Goal: Communication & Community: Answer question/provide support

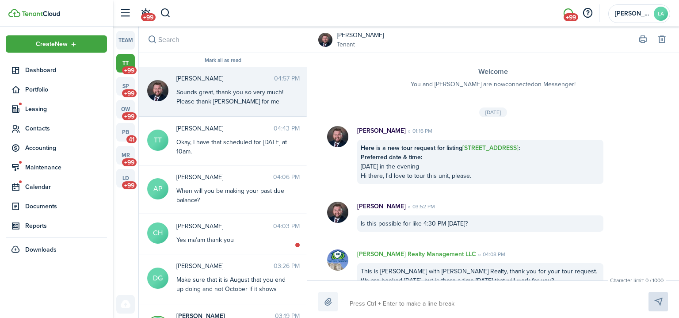
scroll to position [1630, 0]
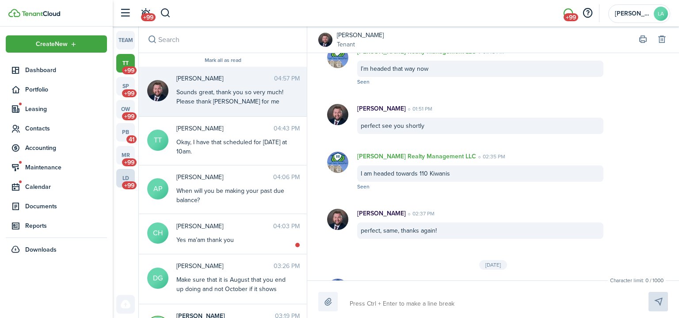
click at [129, 183] on span "+99" at bounding box center [129, 185] width 15 height 8
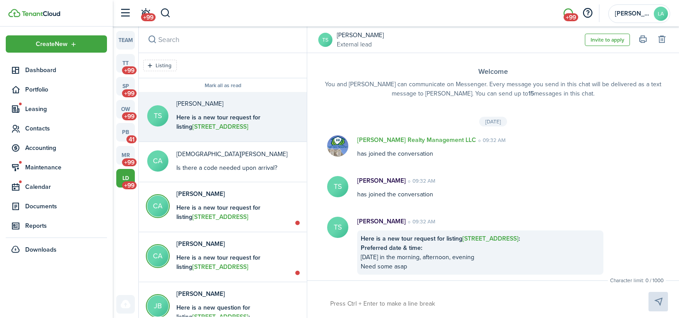
scroll to position [78, 0]
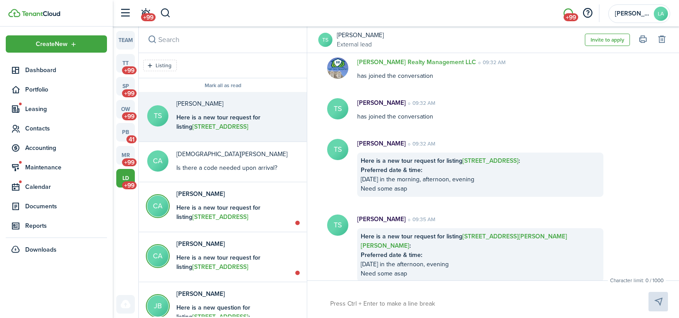
click at [205, 130] on b "Here is a new tour request for listing [STREET_ADDRESS][PERSON_NAME][PERSON_NAM…" at bounding box center [225, 127] width 99 height 28
click at [345, 302] on textarea at bounding box center [479, 303] width 304 height 15
click at [334, 303] on textarea at bounding box center [479, 303] width 304 height 15
type textarea "I"
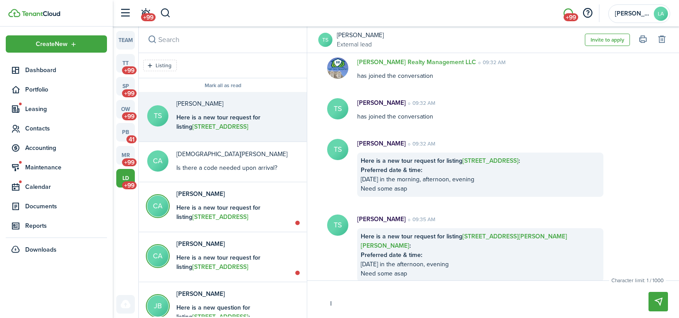
type textarea "I"
type textarea "I c"
type textarea "I cn"
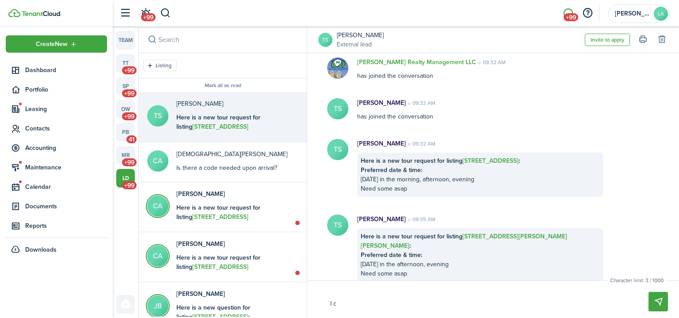
type textarea "I cn"
type textarea "I c"
type textarea "I ca"
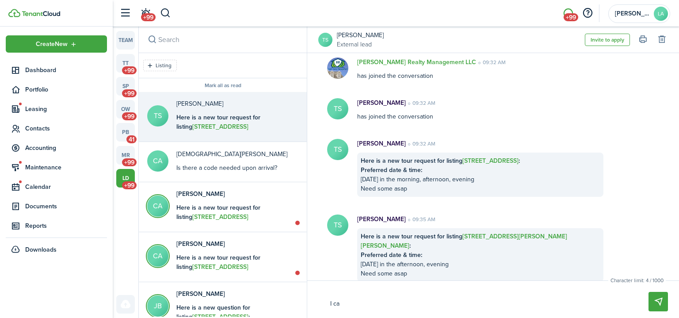
type textarea "I can"
type textarea "I can s"
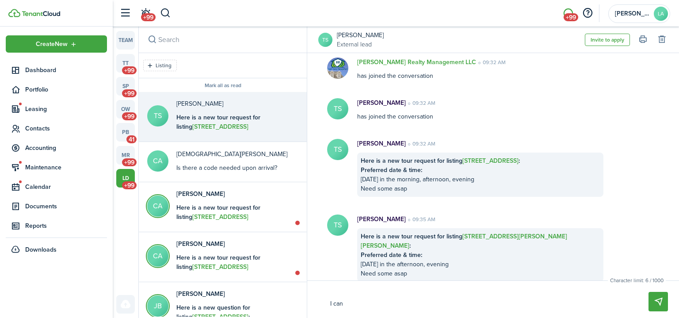
type textarea "I can s"
type textarea "I can sh"
type textarea "I can sho"
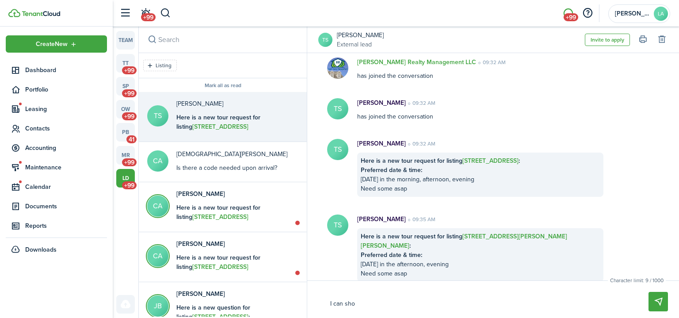
type textarea "I can show"
type textarea "I can showi"
type textarea "I can show"
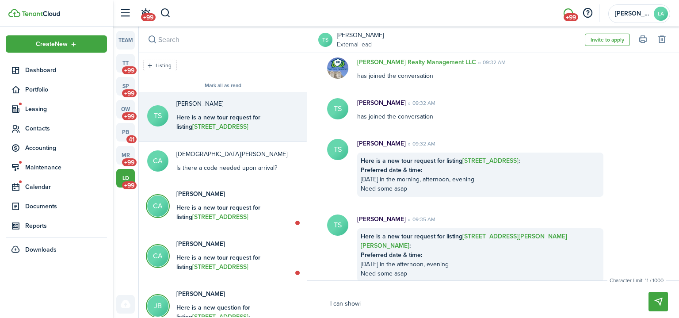
type textarea "I can show"
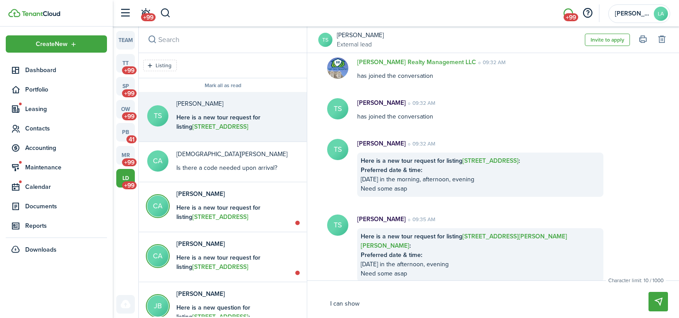
type textarea "I can sho"
type textarea "I can sh"
type textarea "I can s"
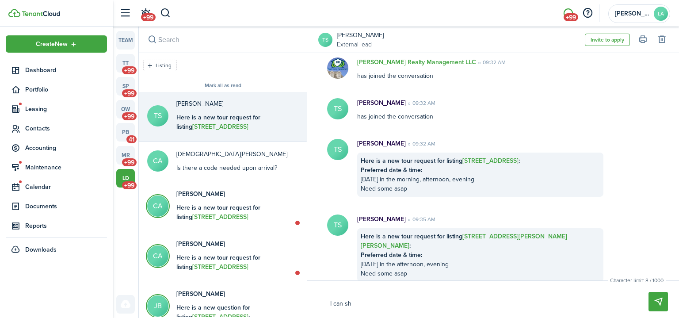
type textarea "I can s"
type textarea "I can"
type textarea "I can m"
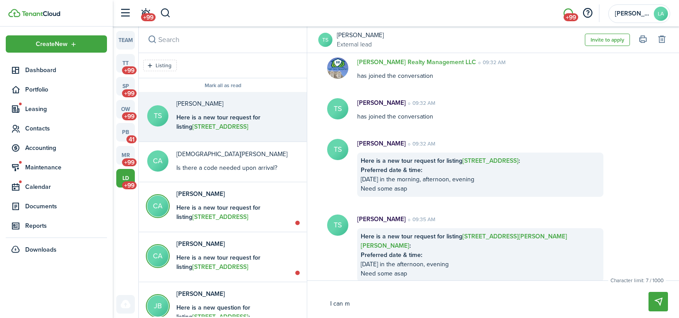
type textarea "I can me"
type textarea "I can mee"
type textarea "I can meet"
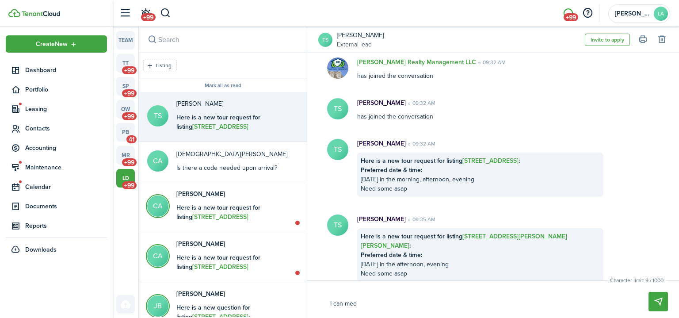
type textarea "I can meet"
type textarea "I can meet y"
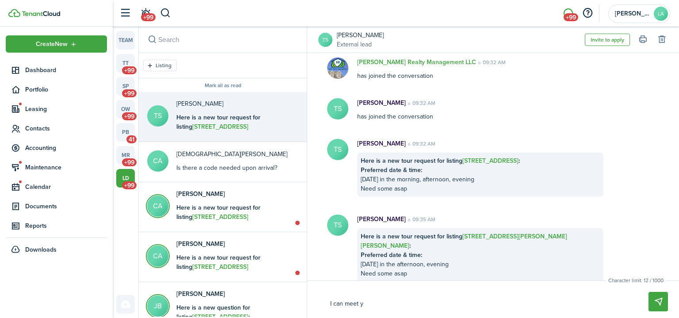
type textarea "I can meet yo"
type textarea "I can meet you"
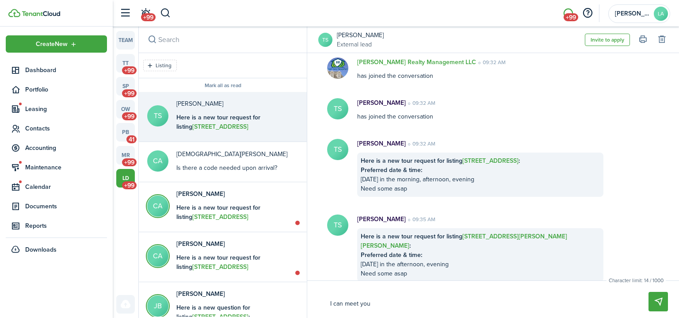
type textarea "I can meet you"
type textarea "I can meet you a"
type textarea "I can meet you at"
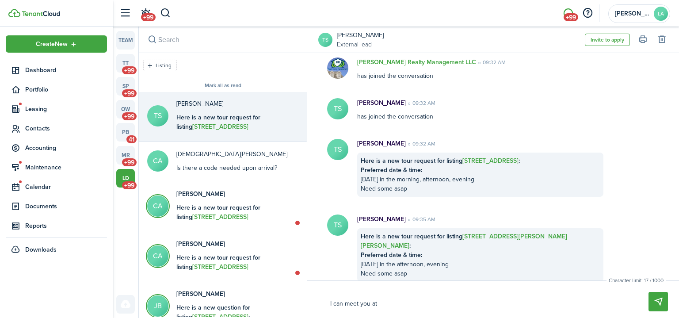
type textarea "I can meet you at"
type textarea "I can meet you at 3"
type textarea "I can meet you at 34"
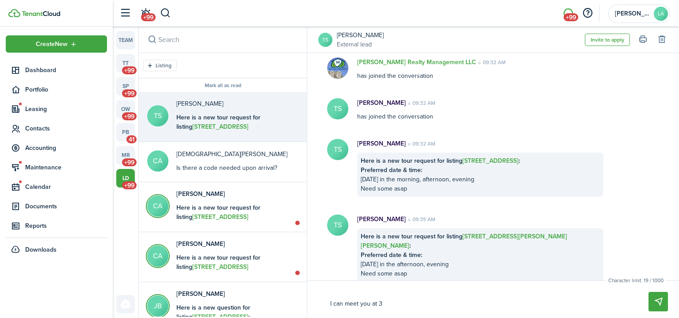
type textarea "I can meet you at 34"
type textarea "I can meet you at 343"
type textarea "I can meet you at 3432"
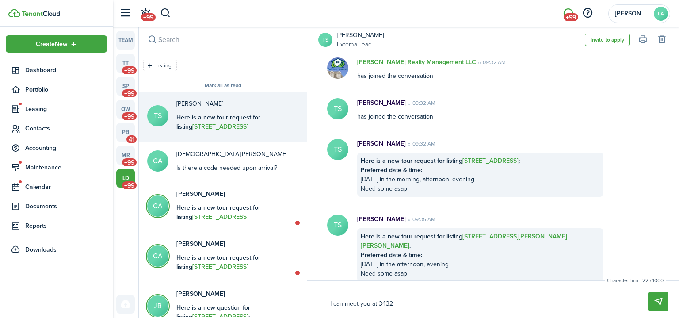
type textarea "I can meet you at 3432"
type textarea "I can meet you at 3432 M"
type textarea "I can meet you at [GEOGRAPHIC_DATA]"
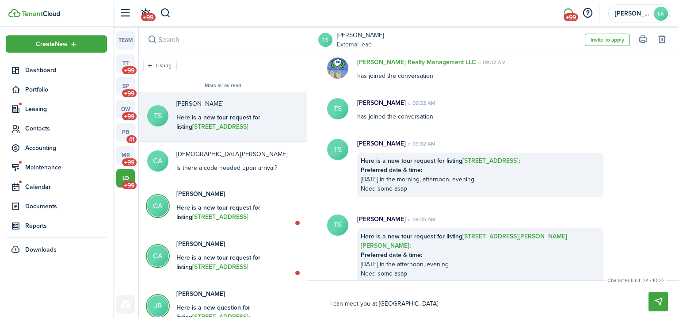
type textarea "I can meet you at [GEOGRAPHIC_DATA]"
type textarea "I can meet you at [DATE]"
type textarea "I can meet you at [GEOGRAPHIC_DATA]"
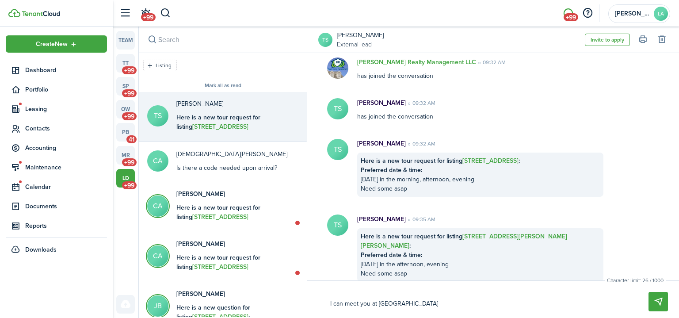
type textarea "I can meet you at [GEOGRAPHIC_DATA]"
type textarea "I can meet you at 3432 Margare"
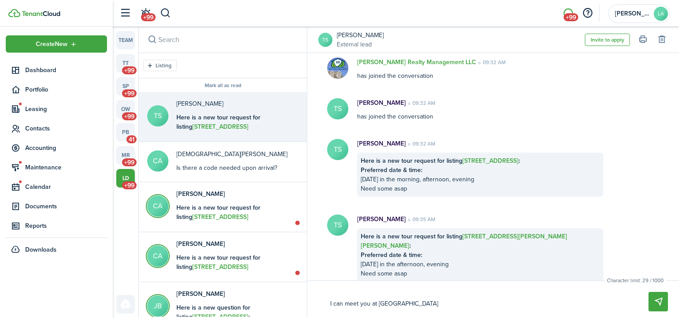
type textarea "I can meet you at 3432 Margare"
type textarea "I can meet you at 3432 [PERSON_NAME]"
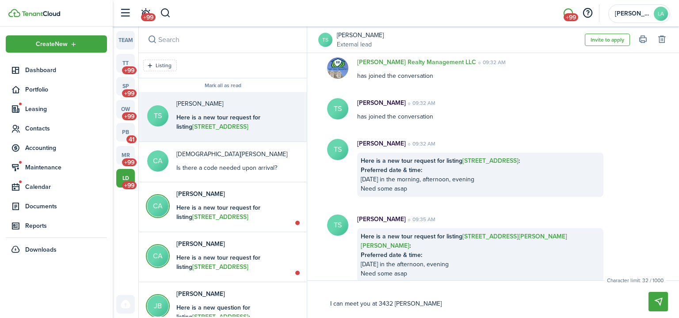
type textarea "I can meet you at 3432 [PERSON_NAME]"
type textarea "I can meet you at [STREET_ADDRESS][PERSON_NAME]"
type textarea "I can meet you at [STREET_ADDRESS][PERSON_NAME][PERSON_NAME]"
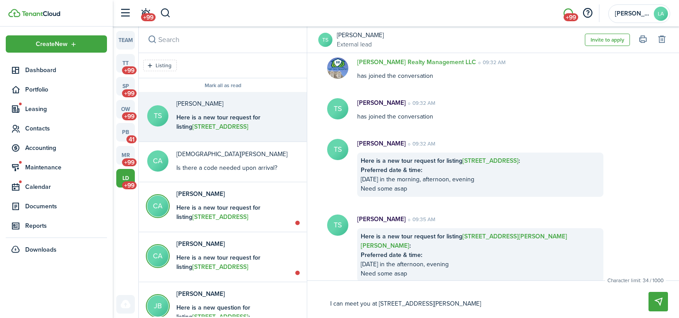
type textarea "I can meet you at [STREET_ADDRESS][PERSON_NAME][PERSON_NAME]"
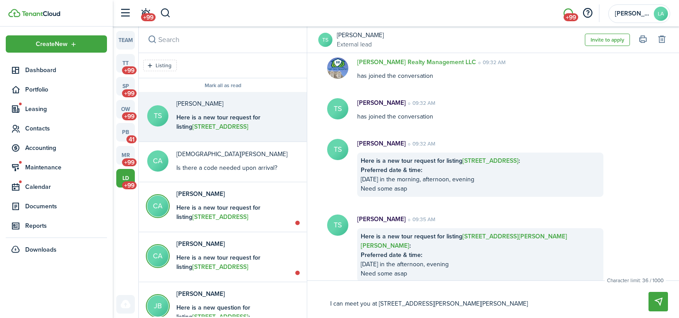
type textarea "I can meet you at 3432 [PERSON_NAME] [PERSON_NAME] at"
type textarea "I can meet you at 3432 [PERSON_NAME] [PERSON_NAME] at 1"
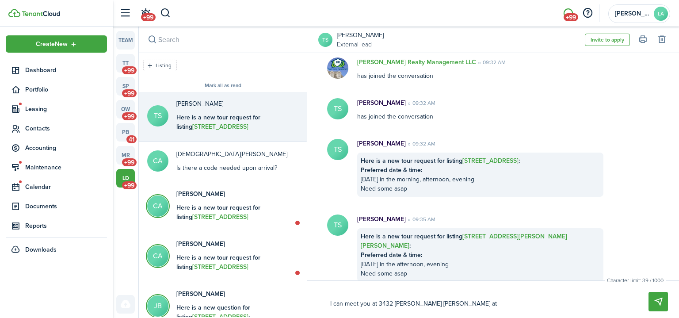
type textarea "I can meet you at 3432 [PERSON_NAME] [PERSON_NAME] at 1"
type textarea "I can meet you at 3432 [PERSON_NAME] [PERSON_NAME] at 10"
type textarea "I can meet you at 3432 [PERSON_NAME] [PERSON_NAME] at 10:"
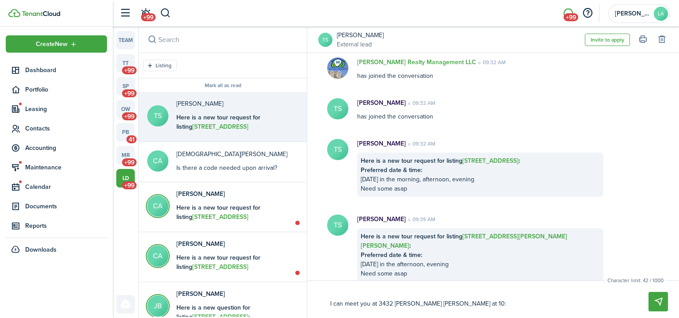
type textarea "I can meet you at 3432 [PERSON_NAME] [PERSON_NAME] at 10:3"
type textarea "I can meet you at 3432 [PERSON_NAME] [PERSON_NAME] at 10:30"
type textarea "I can meet you at 3432 [PERSON_NAME] [PERSON_NAME] at 10:30a"
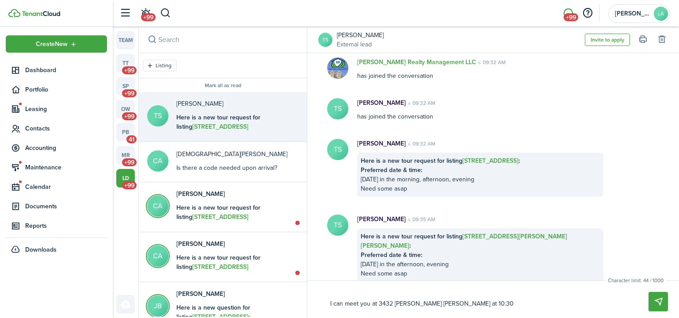
type textarea "I can meet you at 3432 [PERSON_NAME] [PERSON_NAME] at 10:30a"
type textarea "I can meet you at 3432 [PERSON_NAME] [PERSON_NAME] at 10:30am"
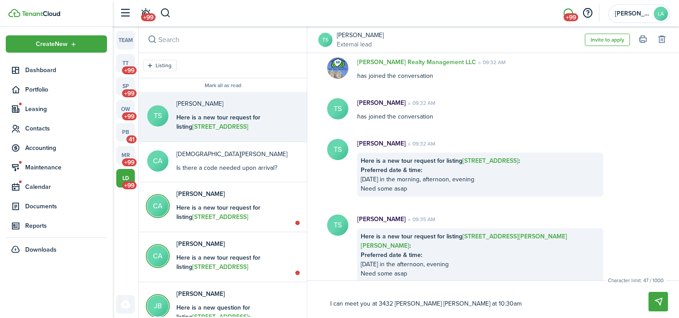
type textarea "I can meet you at 3432 [PERSON_NAME] [PERSON_NAME] at 10:30am a"
type textarea "I can meet you at 3432 [PERSON_NAME] [PERSON_NAME] at 10:30am an"
type textarea "I can meet you at 3432 [PERSON_NAME] [PERSON_NAME] at 10:30am and"
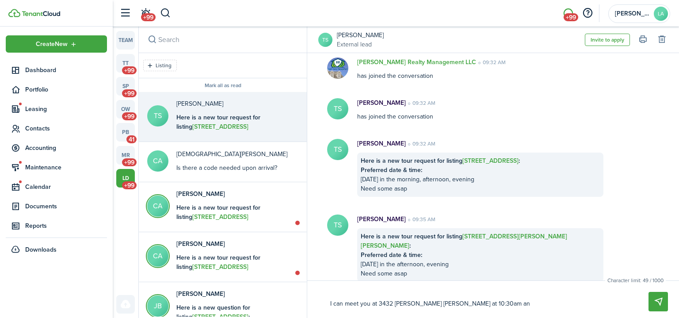
type textarea "I can meet you at 3432 [PERSON_NAME] [PERSON_NAME] at 10:30am and"
type textarea "I can meet you at 3432 [PERSON_NAME] [PERSON_NAME] at 10:30am and t"
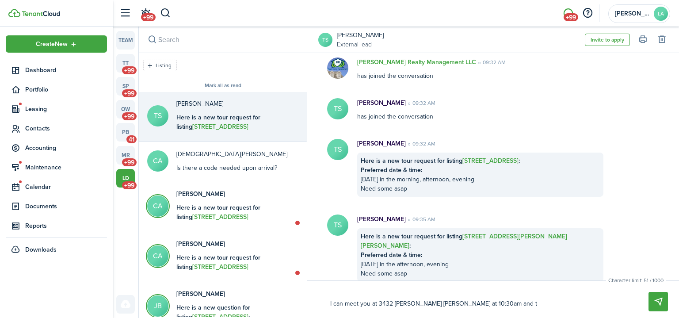
type textarea "I can meet you at 3432 [PERSON_NAME] [PERSON_NAME] at 10:30am and th"
type textarea "I can meet you at 3432 [PERSON_NAME] [PERSON_NAME] at 10:30am and the"
type textarea "I can meet you at 3432 [PERSON_NAME] [PERSON_NAME] at 10:30am and then"
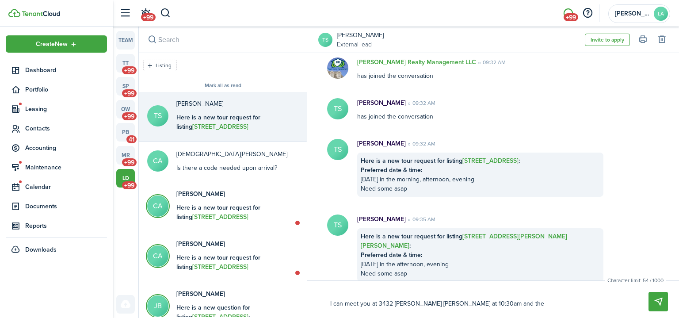
type textarea "I can meet you at 3432 [PERSON_NAME] [PERSON_NAME] at 10:30am and then"
type textarea "I can meet you at 3432 [PERSON_NAME] [PERSON_NAME] at 10:30am and then w"
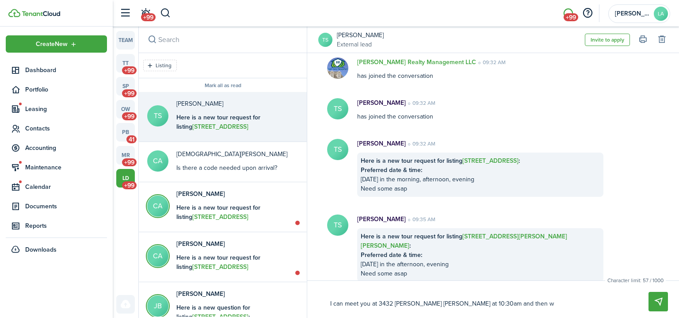
type textarea "I can meet you at 3432 [PERSON_NAME] [PERSON_NAME] at 10:30am and then we"
type textarea "I can meet you at 3432 [PERSON_NAME] [PERSON_NAME] at 10:30am and then we c"
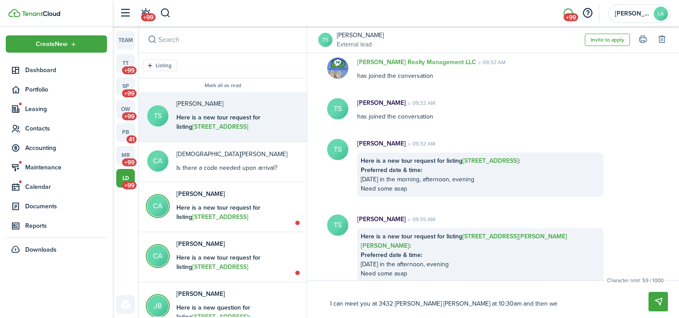
type textarea "I can meet you at 3432 [PERSON_NAME] [PERSON_NAME] at 10:30am and then we c"
type textarea "I can meet you at 3432 [PERSON_NAME] [PERSON_NAME] at 10:30am and then we ca"
type textarea "I can meet you at 3432 [PERSON_NAME] [PERSON_NAME] at 10:30am and then we can"
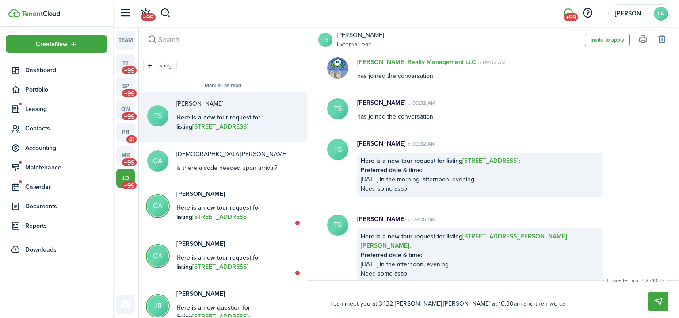
type textarea "I can meet you at 3432 [PERSON_NAME] [PERSON_NAME] at 10:30am and then we can"
type textarea "I can meet you at 3432 [PERSON_NAME] [PERSON_NAME] at 10:30am and then we can g"
type textarea "I can meet you at 3432 [PERSON_NAME] [PERSON_NAME] at 10:30am and then we can go"
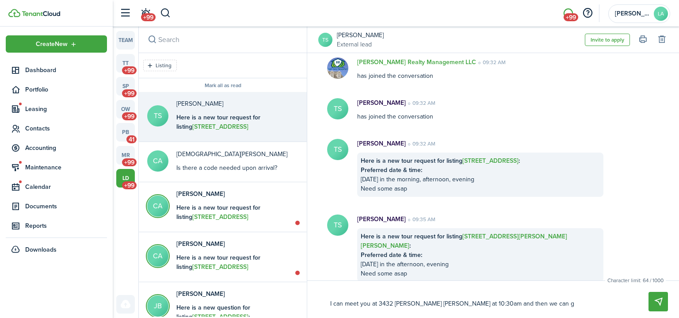
type textarea "I can meet you at 3432 [PERSON_NAME] [PERSON_NAME] at 10:30am and then we can go"
type textarea "I can meet you at 3432 [PERSON_NAME] [PERSON_NAME] at 10:30am and then we can g…"
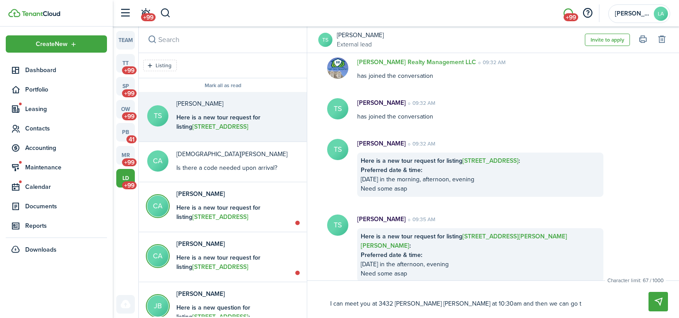
type textarea "I can meet you at 3432 [PERSON_NAME] [PERSON_NAME] at 10:30am and then we can g…"
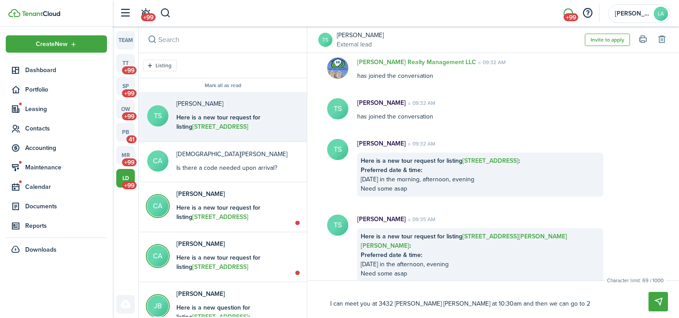
type textarea "I can meet you at 3432 [PERSON_NAME] [PERSON_NAME] at 10:30am and then we can g…"
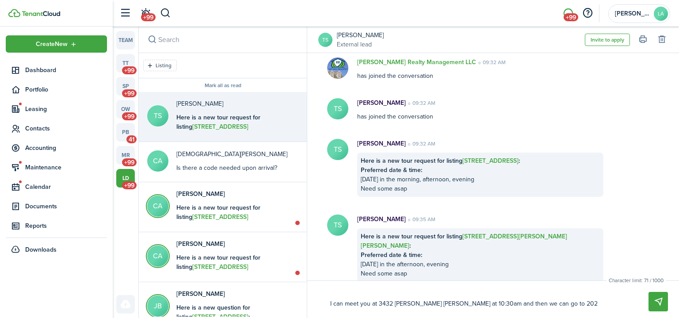
type textarea "I can meet you at 3432 [PERSON_NAME] [PERSON_NAME] at 10:30am and then we can g…"
click at [552, 306] on textarea "I can meet you at 3432 [PERSON_NAME] [PERSON_NAME] at 10:30am and then we can g…" at bounding box center [479, 303] width 304 height 15
type textarea "I can meet you at 3432 [PERSON_NAME] [PERSON_NAME] at 10:30am and then we can g…"
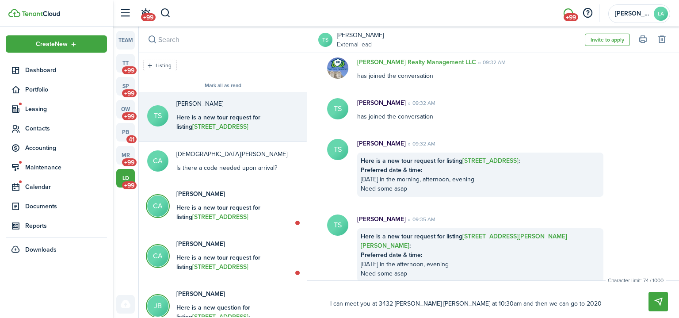
type textarea "I can meet you at 3432 [PERSON_NAME] [PERSON_NAME] at 10:30am and then we can g…"
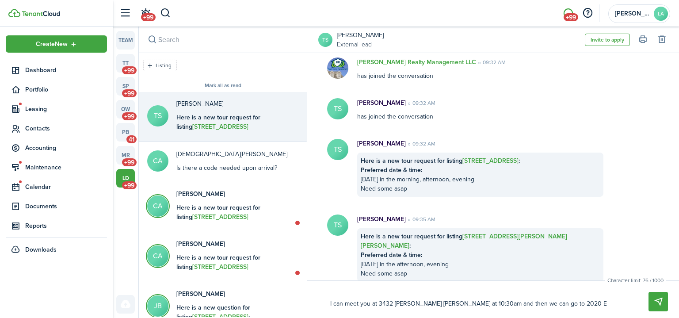
type textarea "I can meet you at 3432 [PERSON_NAME] [PERSON_NAME] at 10:30am and then we can g…"
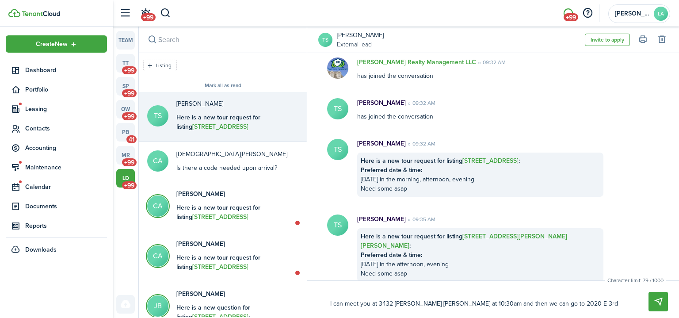
type textarea "I can meet you at 3432 [PERSON_NAME] [PERSON_NAME] at 10:30am and then we can g…"
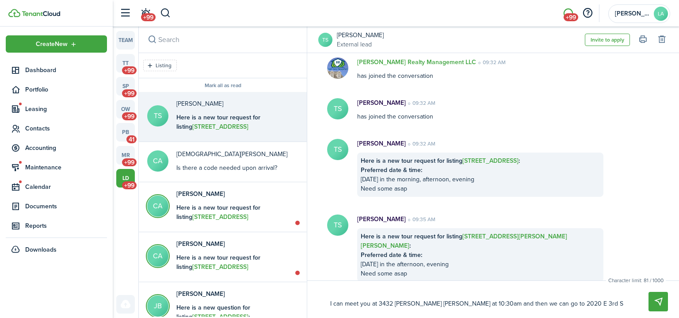
type textarea "I can meet you at 3432 [PERSON_NAME] [PERSON_NAME] at 10:30am and then we can g…"
click at [656, 301] on button "Send" at bounding box center [658, 301] width 19 height 19
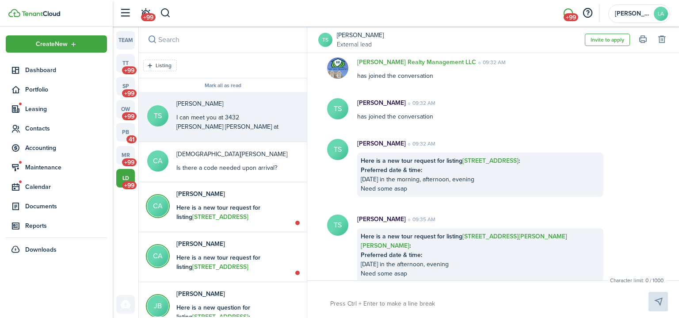
scroll to position [135, 0]
